Goal: Find specific page/section: Find specific page/section

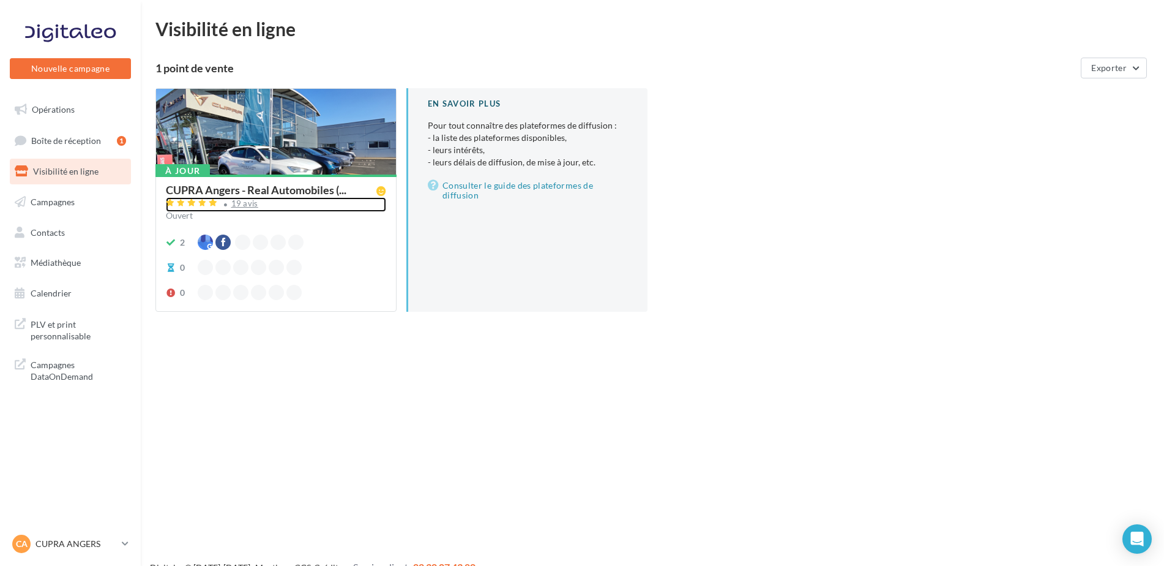
click at [238, 206] on div "19 avis" at bounding box center [244, 204] width 27 height 8
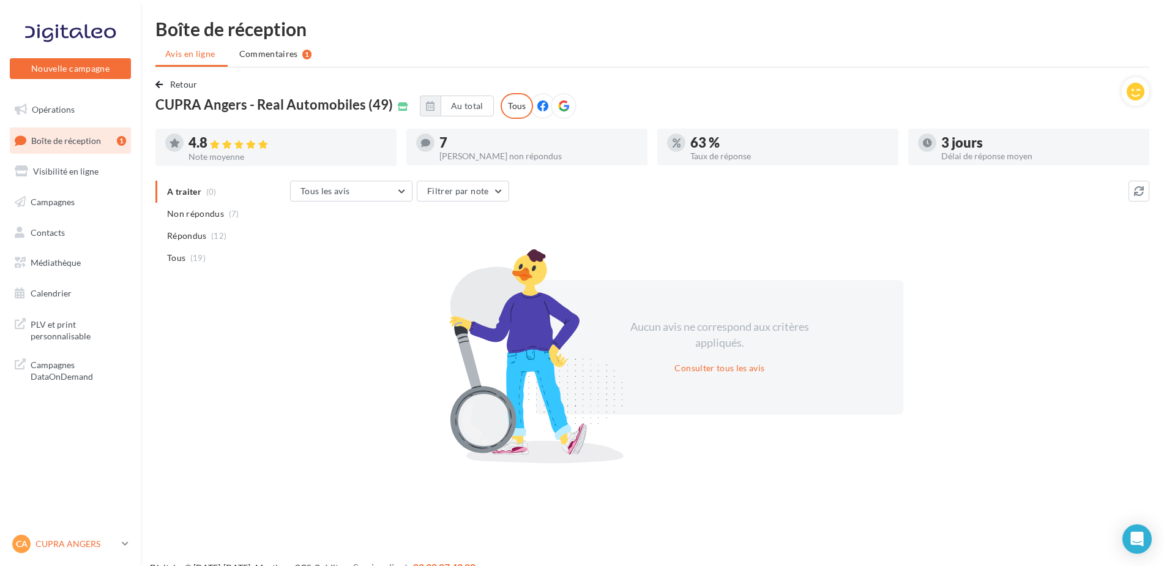
click at [105, 536] on div "CA CUPRA ANGERS cupra_angers" at bounding box center [64, 543] width 105 height 18
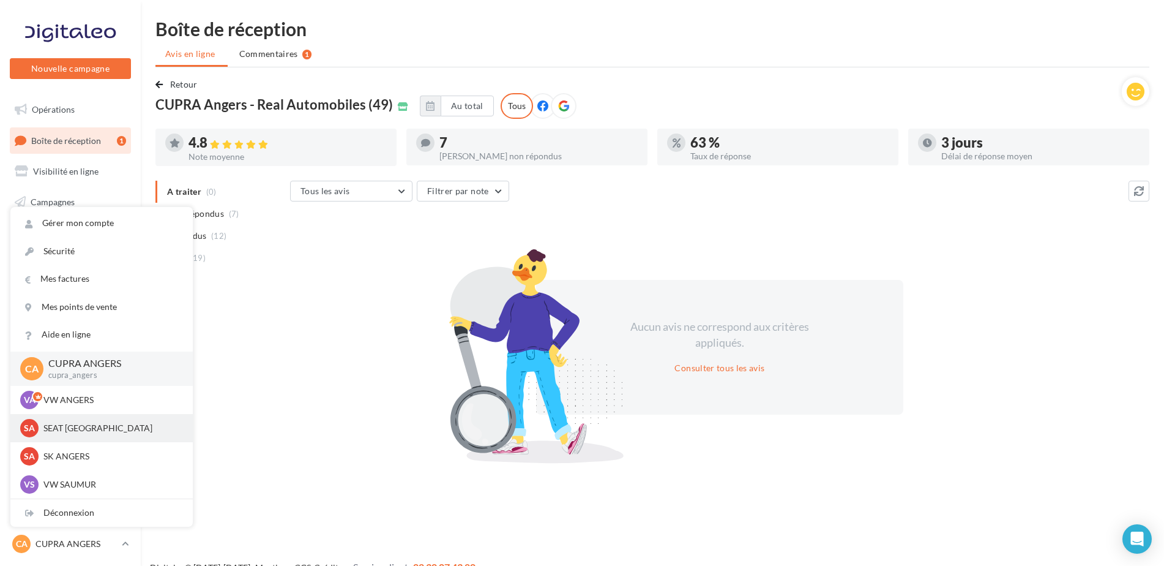
click at [81, 422] on p "SEAT [GEOGRAPHIC_DATA]" at bounding box center [110, 428] width 135 height 12
